Goal: Check status

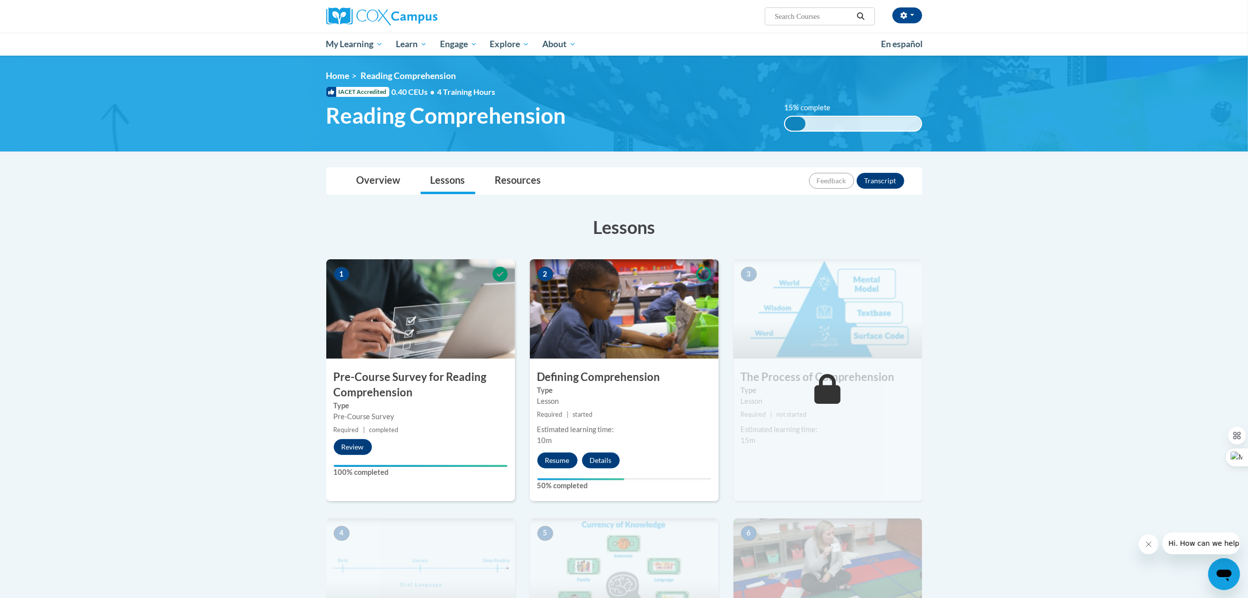
click at [585, 423] on div "2 Defining Comprehension Type Lesson Required | started Estimated learning time…" at bounding box center [624, 379] width 189 height 241
click at [352, 44] on span "My Learning" at bounding box center [354, 44] width 57 height 12
click at [372, 68] on span "My Course Progress" at bounding box center [364, 63] width 77 height 10
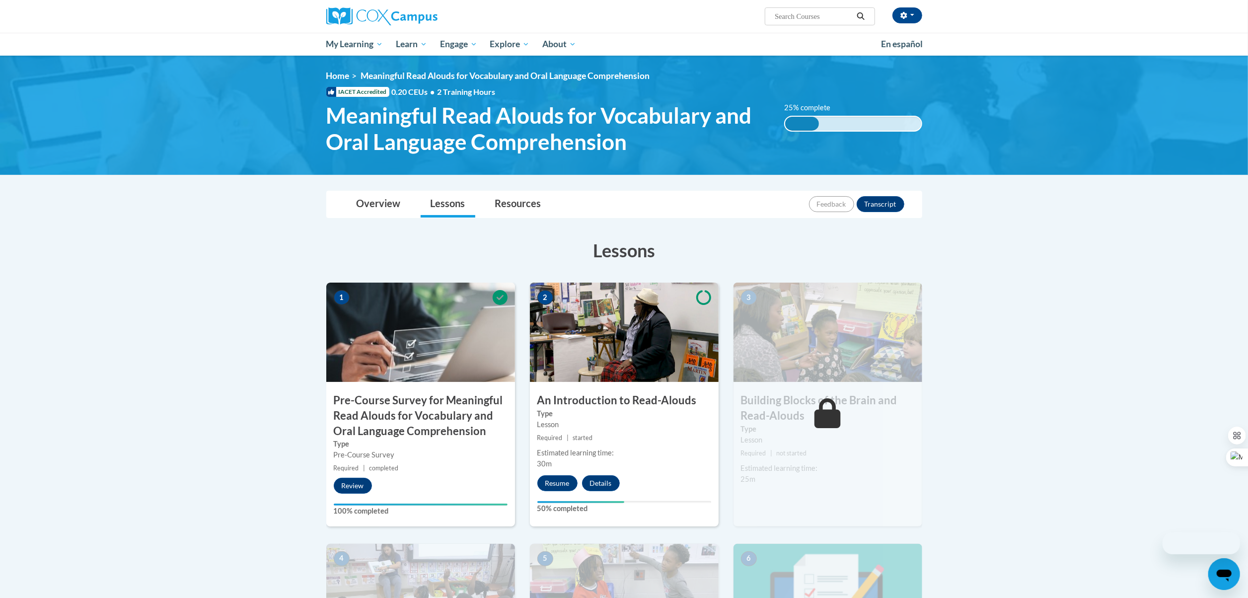
click at [616, 408] on label "Type" at bounding box center [624, 413] width 174 height 11
click at [562, 483] on button "Resume" at bounding box center [557, 483] width 40 height 16
